Goal: Check status

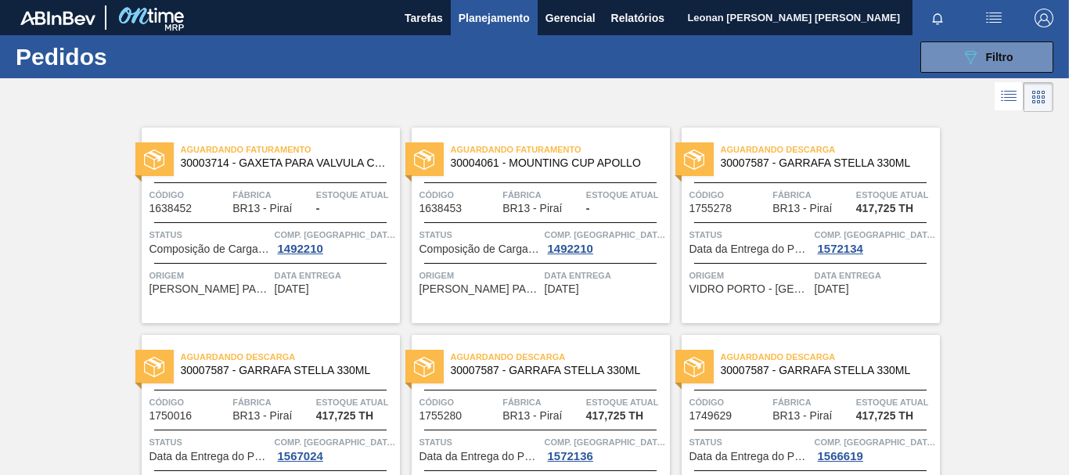
click at [963, 49] on icon "089F7B8B-B2A5-4AFE-B5C0-19BA573D28AC" at bounding box center [970, 57] width 19 height 19
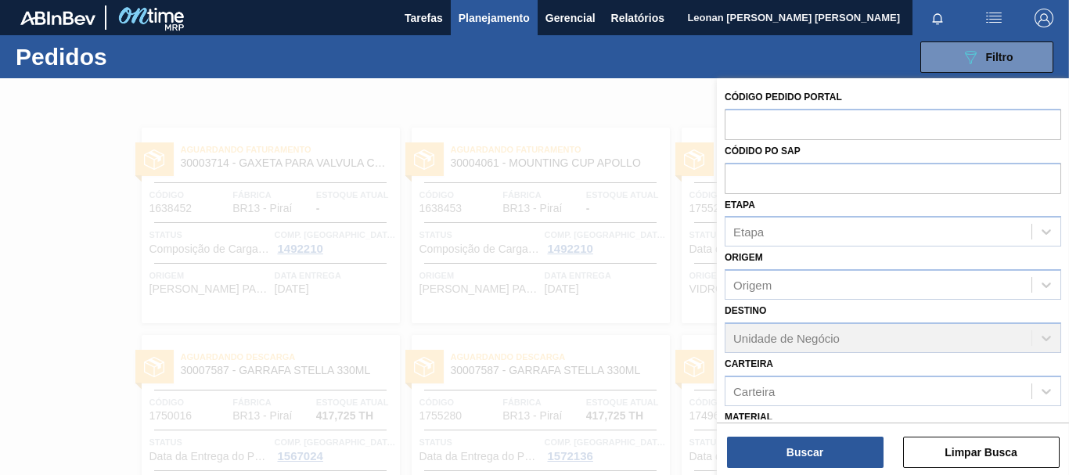
scroll to position [182, 0]
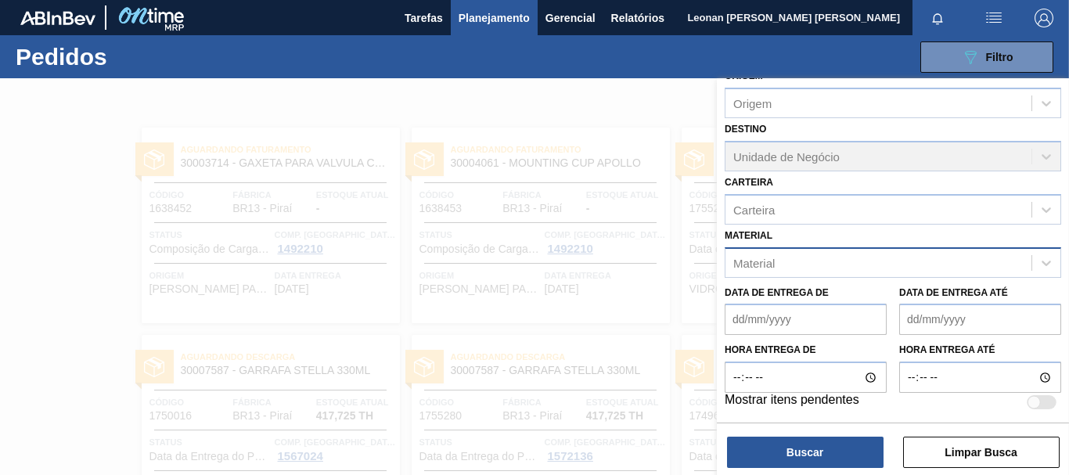
click at [849, 268] on div "Material" at bounding box center [878, 262] width 306 height 23
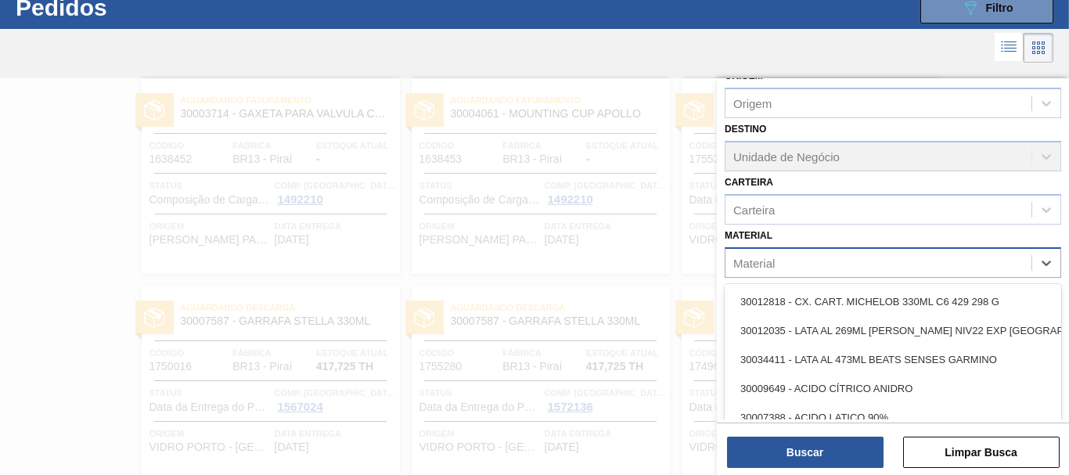
scroll to position [50, 0]
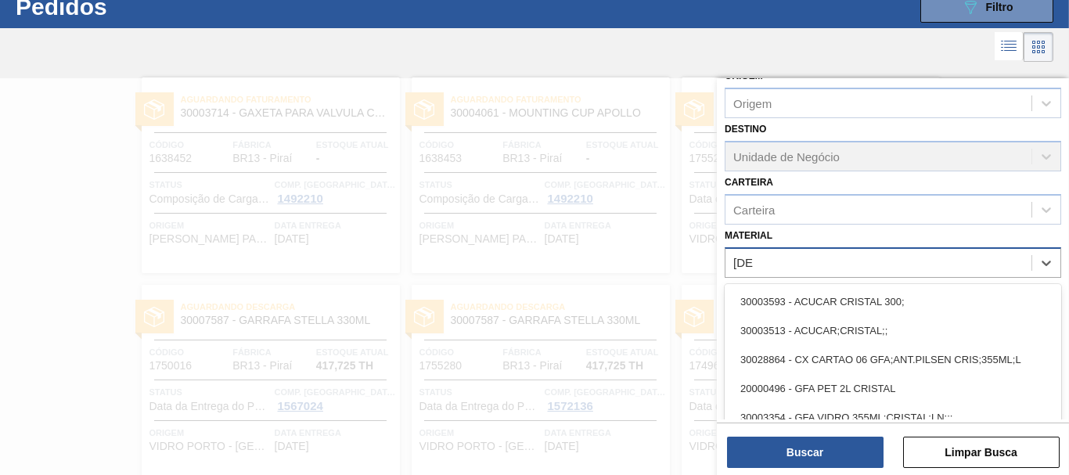
type input "[DEMOGRAPHIC_DATA]"
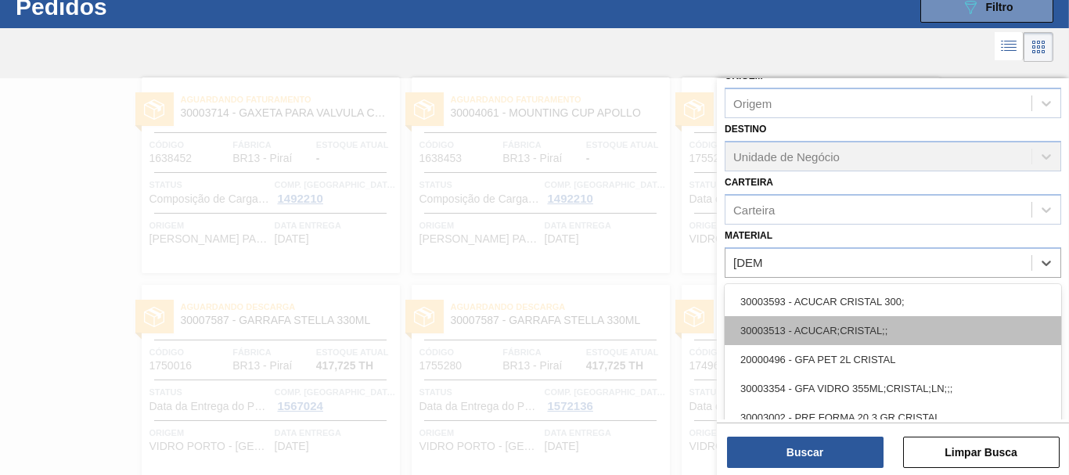
click at [842, 328] on div "30003513 - ACUCAR;CRISTAL;;" at bounding box center [893, 330] width 336 height 29
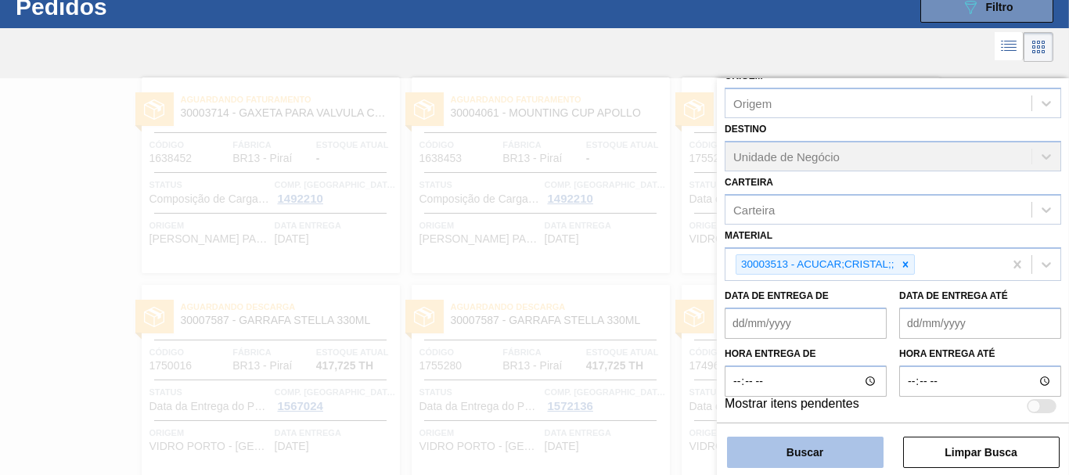
click at [828, 450] on button "Buscar" at bounding box center [805, 452] width 156 height 31
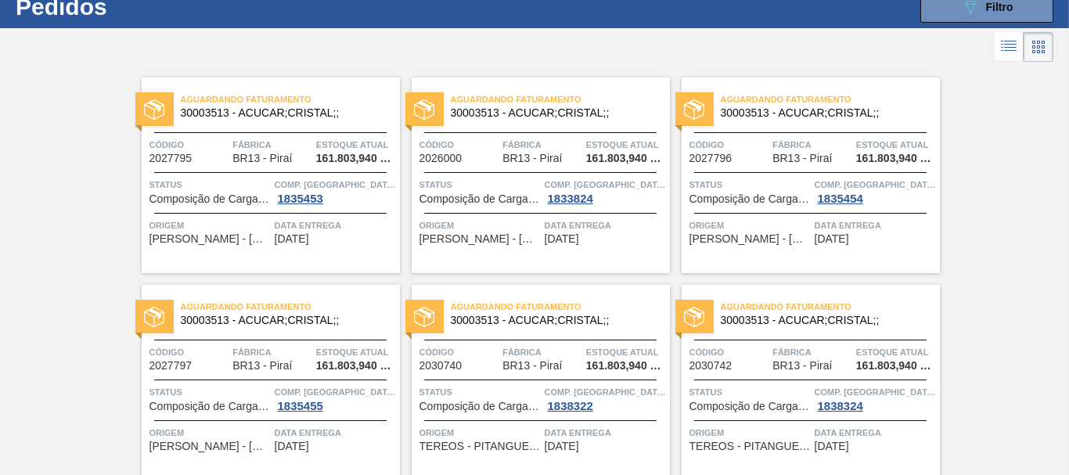
click at [1034, 261] on div "Aguardando Faturamento 30003513 - ACUCAR;CRISTAL;; Código 2027795 Fábrica BR13 …" at bounding box center [534, 377] width 1069 height 622
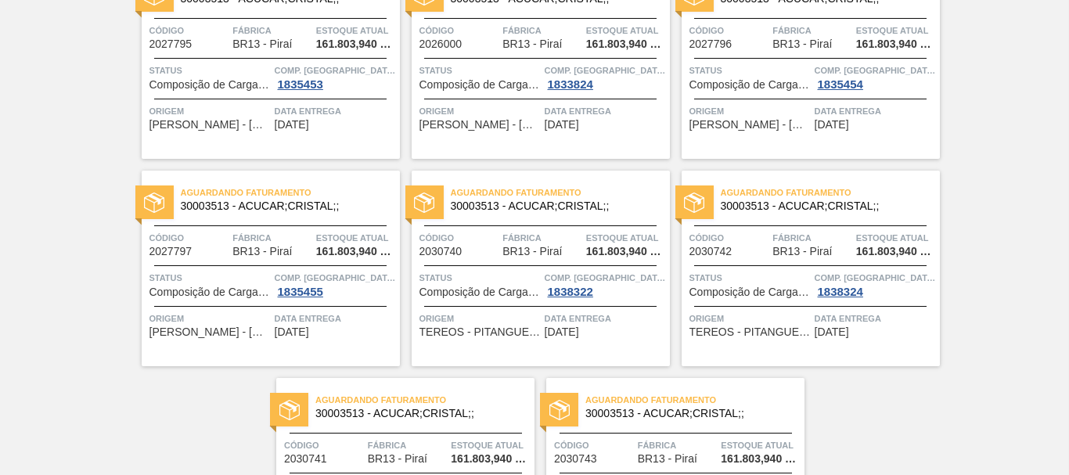
scroll to position [243, 0]
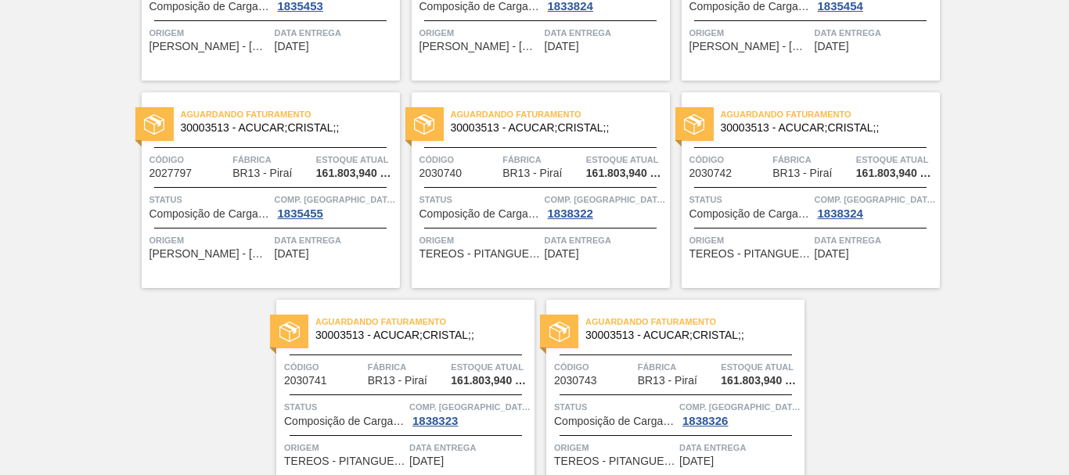
click at [905, 332] on div "Aguardando Faturamento 30003513 - ACUCAR;CRISTAL;; Código 2027795 Fábrica BR13 …" at bounding box center [534, 184] width 1069 height 622
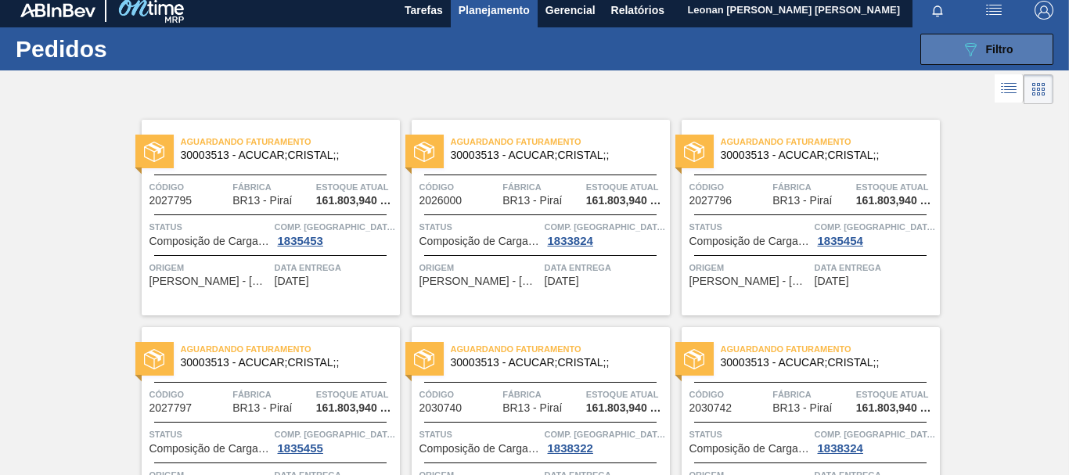
scroll to position [0, 0]
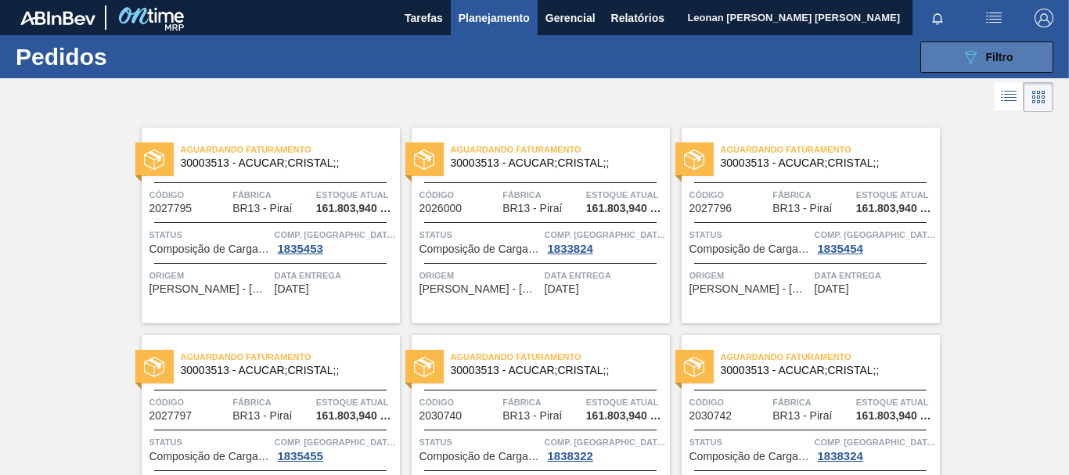
click at [992, 67] on button "089F7B8B-B2A5-4AFE-B5C0-19BA573D28AC Filtro" at bounding box center [986, 56] width 133 height 31
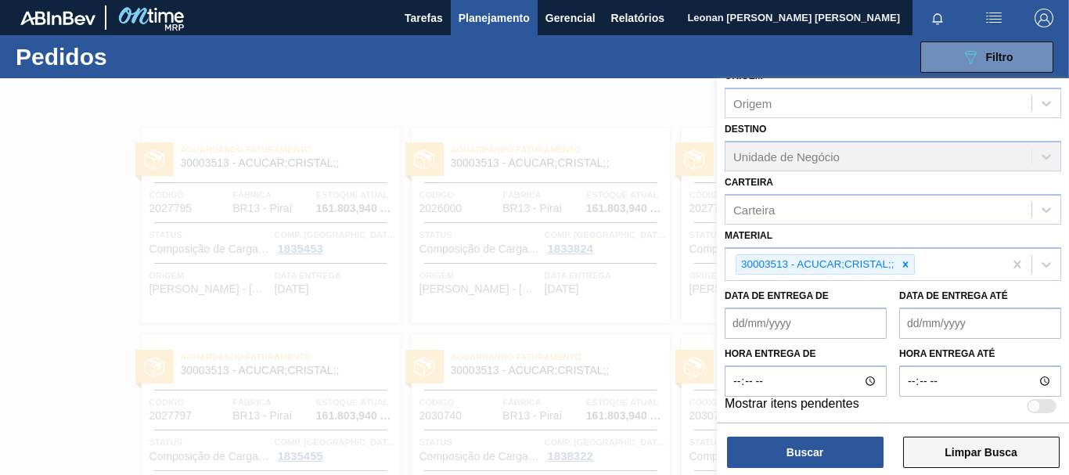
click at [973, 445] on button "Limpar Busca" at bounding box center [981, 452] width 156 height 31
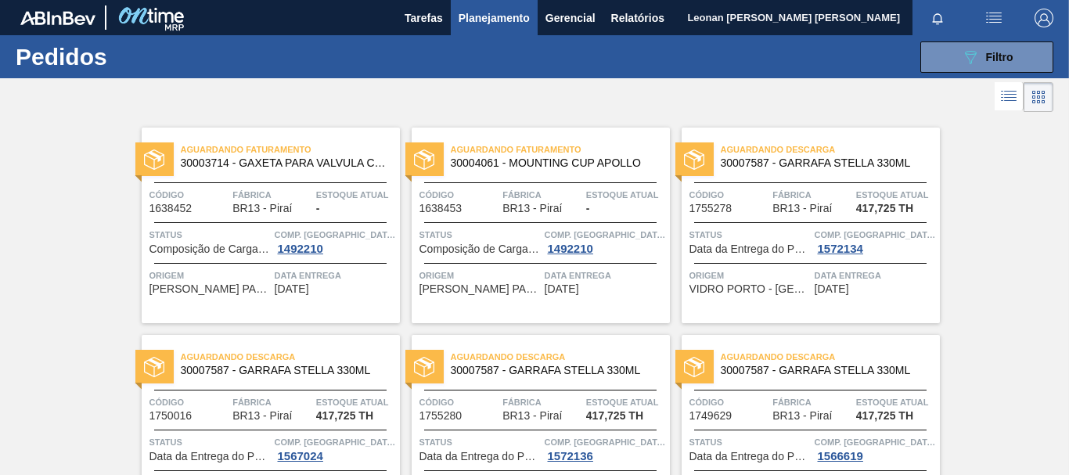
drag, startPoint x: 599, startPoint y: 106, endPoint x: 574, endPoint y: 91, distance: 29.5
click at [599, 108] on div at bounding box center [534, 97] width 1069 height 38
